Goal: Information Seeking & Learning: Learn about a topic

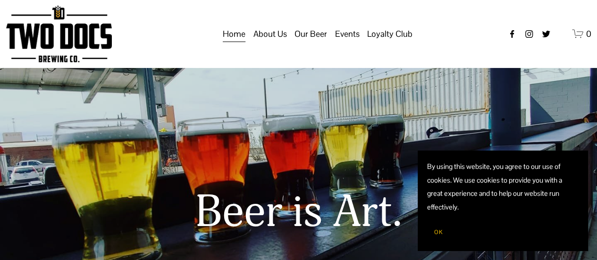
drag, startPoint x: 0, startPoint y: 0, endPoint x: 314, endPoint y: 45, distance: 316.8
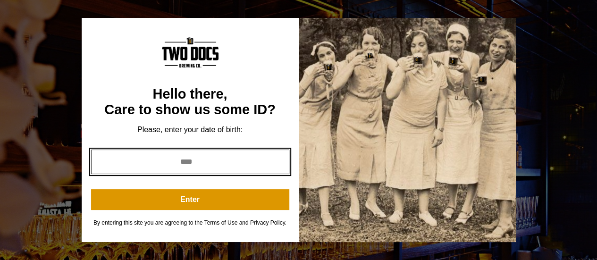
click at [214, 161] on input "year" at bounding box center [190, 162] width 198 height 25
type input "****"
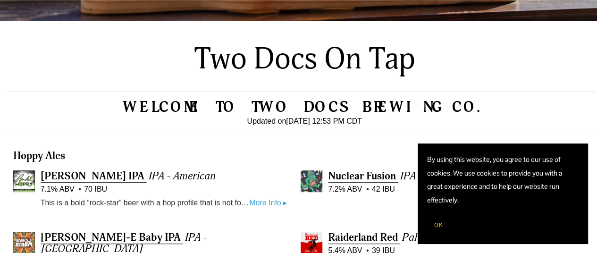
scroll to position [186, 0]
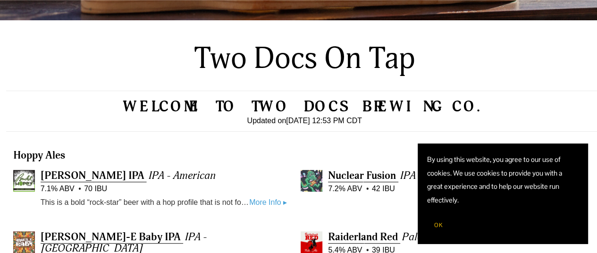
click at [434, 225] on span "OK" at bounding box center [438, 225] width 9 height 8
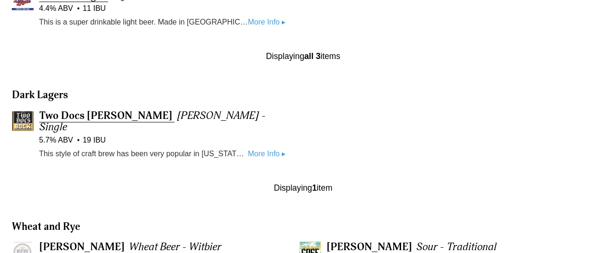
scroll to position [624, 1]
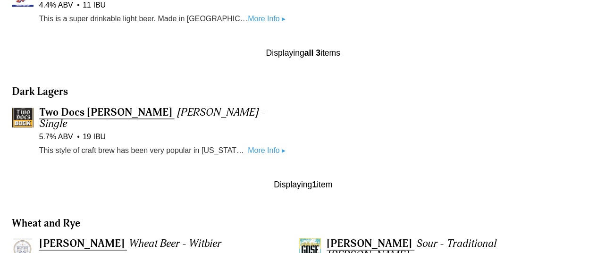
click at [263, 145] on link "More Info ▸" at bounding box center [267, 151] width 38 height 12
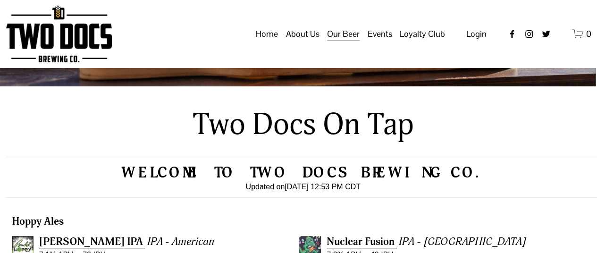
scroll to position [104, 1]
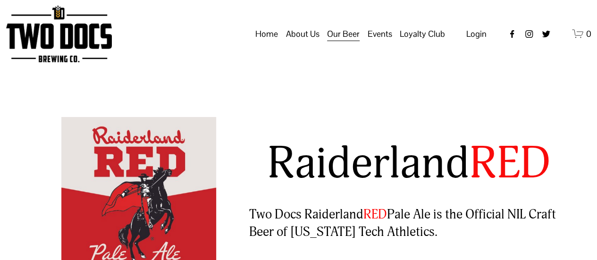
click at [0, 0] on span "Distribution Map" at bounding box center [0, 0] width 0 height 0
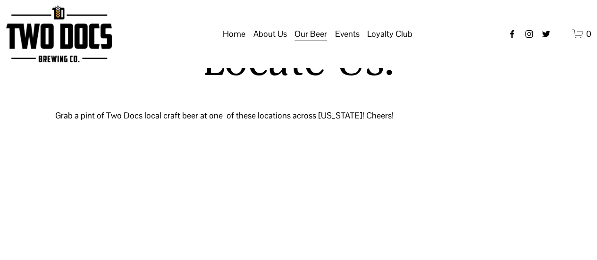
select select "**"
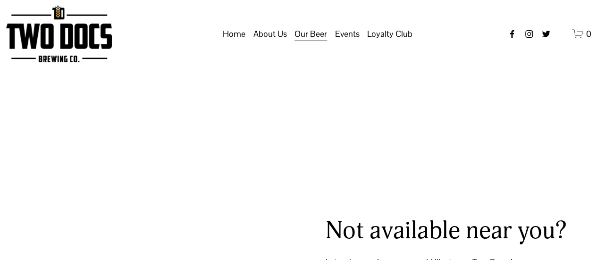
scroll to position [47, 0]
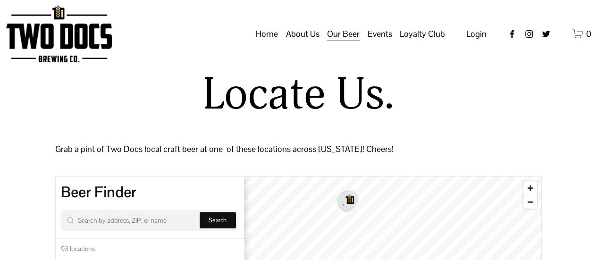
click at [0, 0] on span "Taproom Menu" at bounding box center [0, 0] width 0 height 0
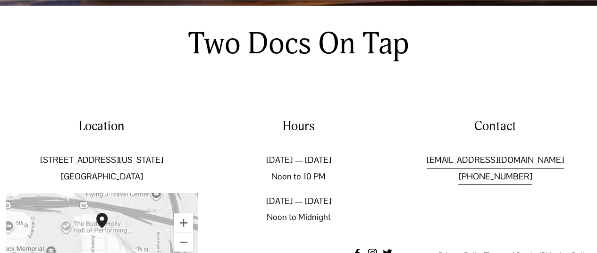
scroll to position [233, 0]
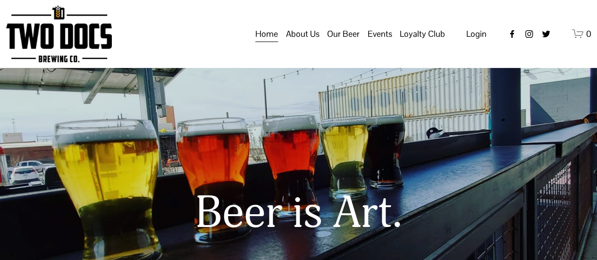
click at [335, 42] on span "Our Beer" at bounding box center [343, 34] width 33 height 16
click at [0, 0] on span "Taproom Menu" at bounding box center [0, 0] width 0 height 0
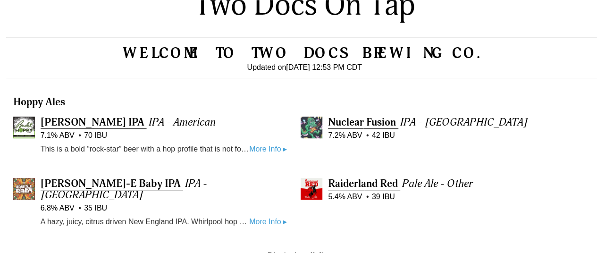
scroll to position [240, 0]
click at [109, 121] on span "[PERSON_NAME] IPA" at bounding box center [93, 121] width 104 height 13
